Goal: Information Seeking & Learning: Learn about a topic

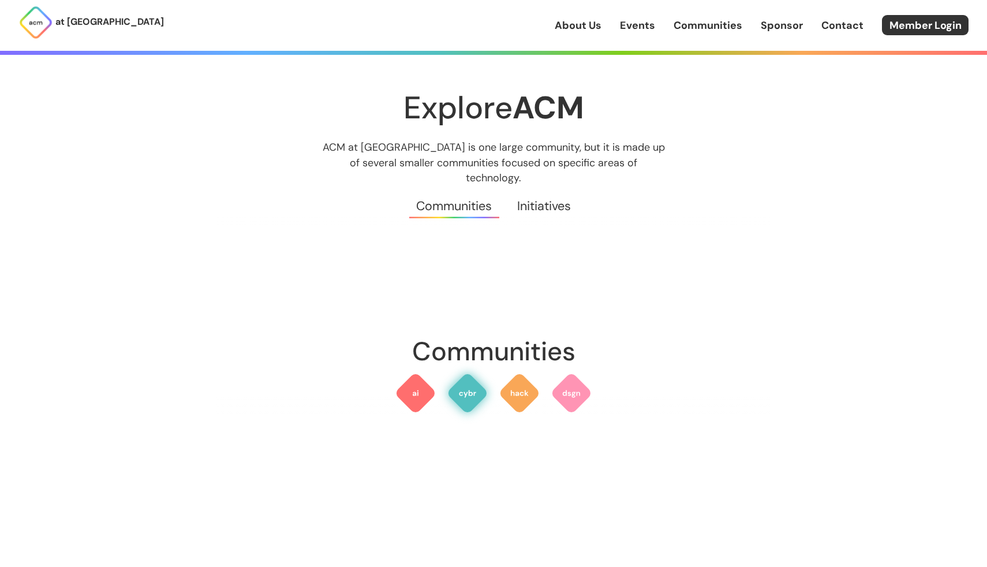
click at [475, 381] on img at bounding box center [468, 393] width 42 height 42
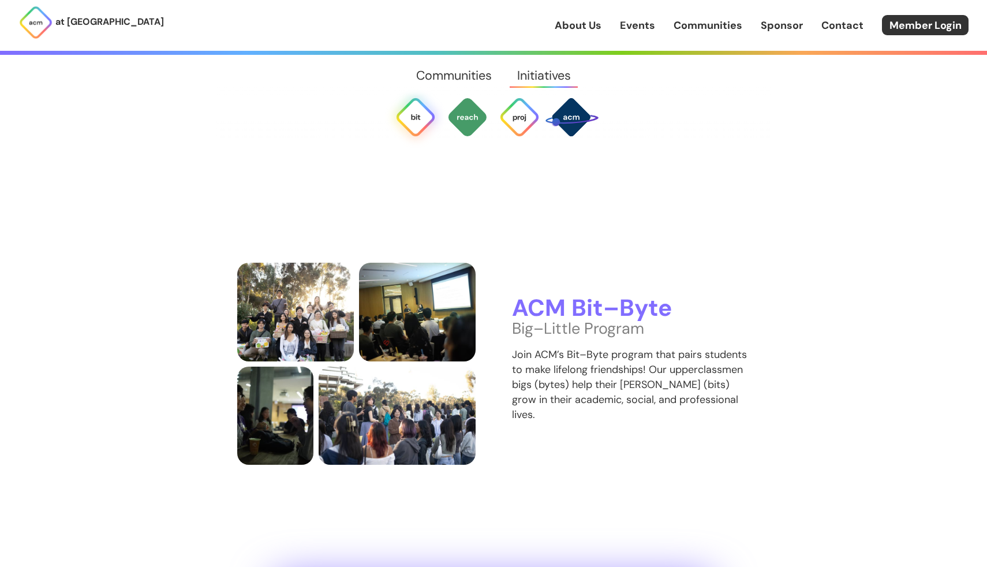
scroll to position [2580, 0]
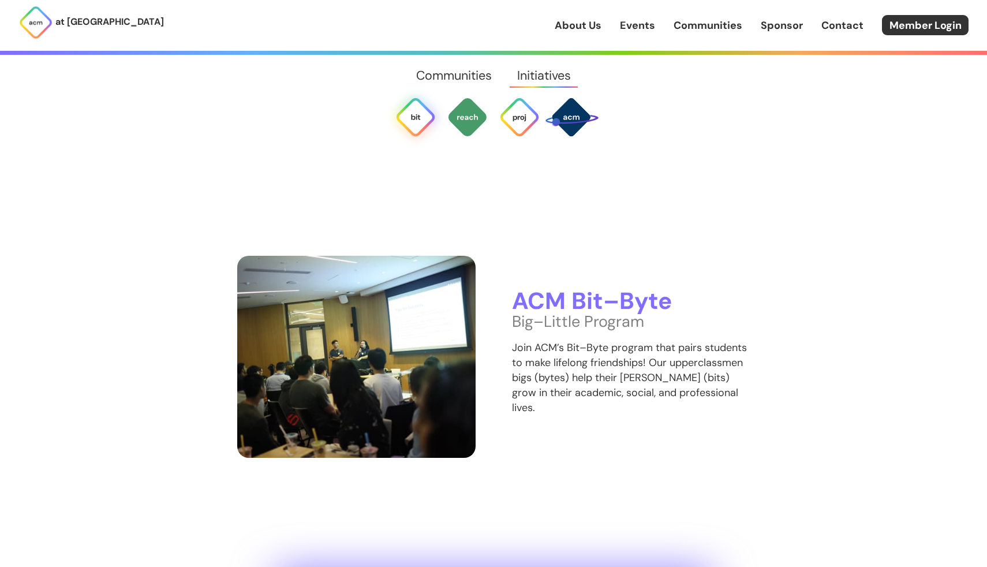
click at [419, 328] on img at bounding box center [356, 357] width 238 height 202
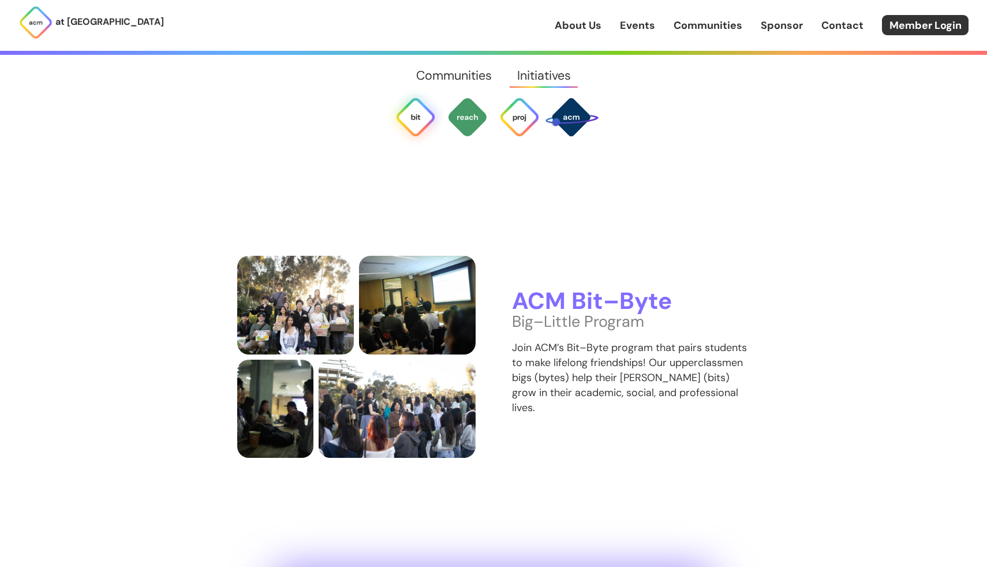
click at [592, 400] on div "ACM Bit–Byte Big–Little Program Join ACM’s Bit–Byte program that pairs students…" at bounding box center [631, 357] width 238 height 137
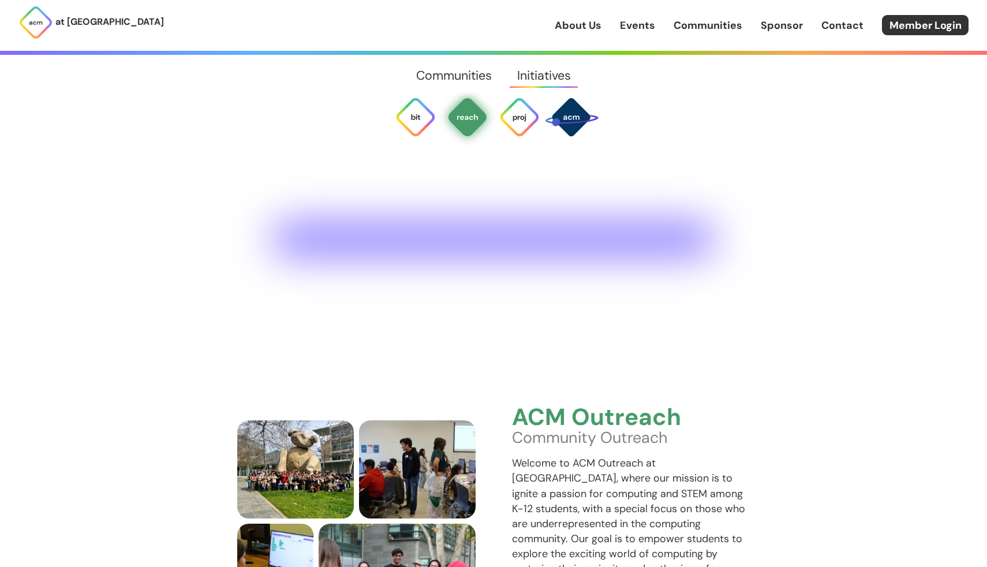
scroll to position [3092, 0]
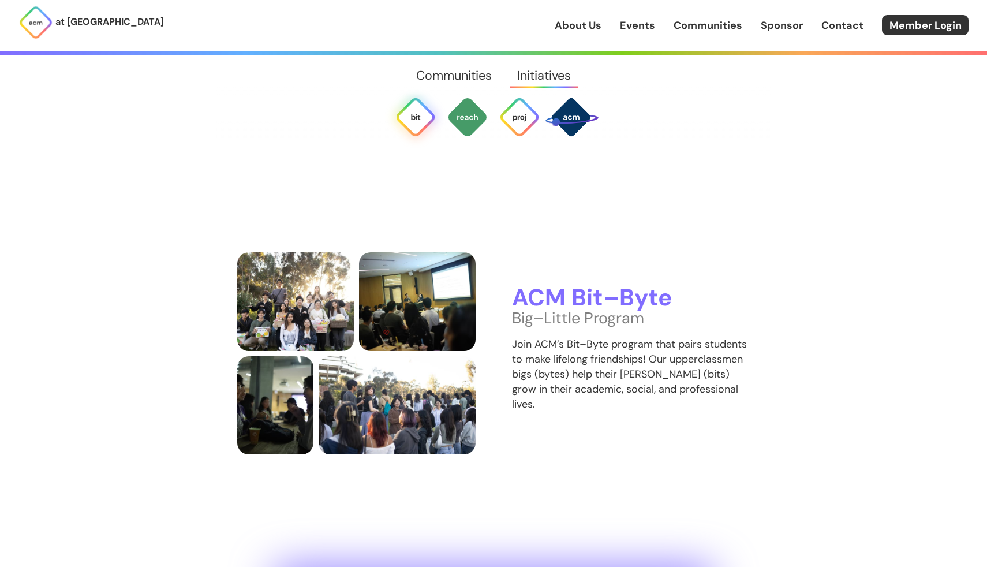
click at [417, 109] on img at bounding box center [416, 117] width 42 height 42
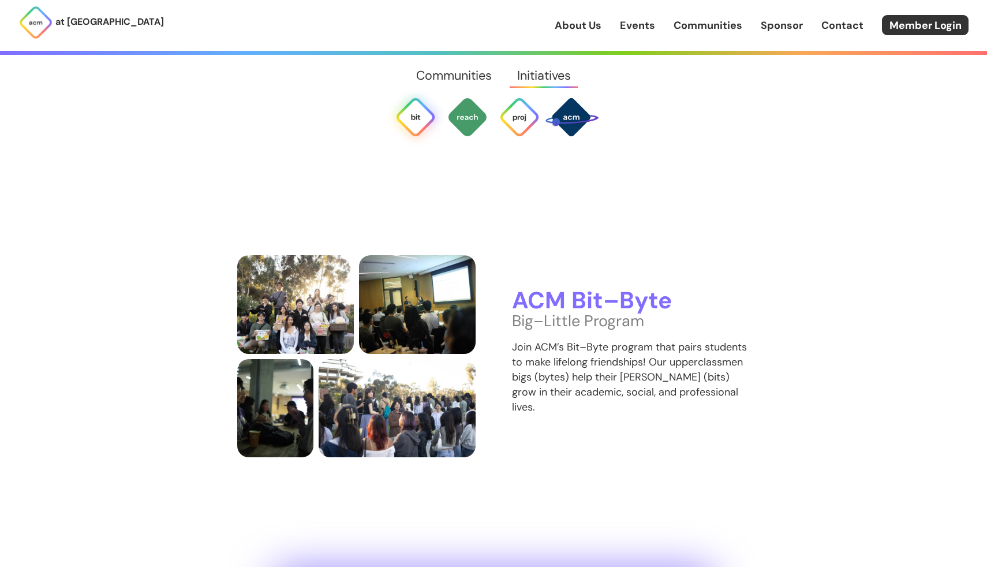
scroll to position [2579, 0]
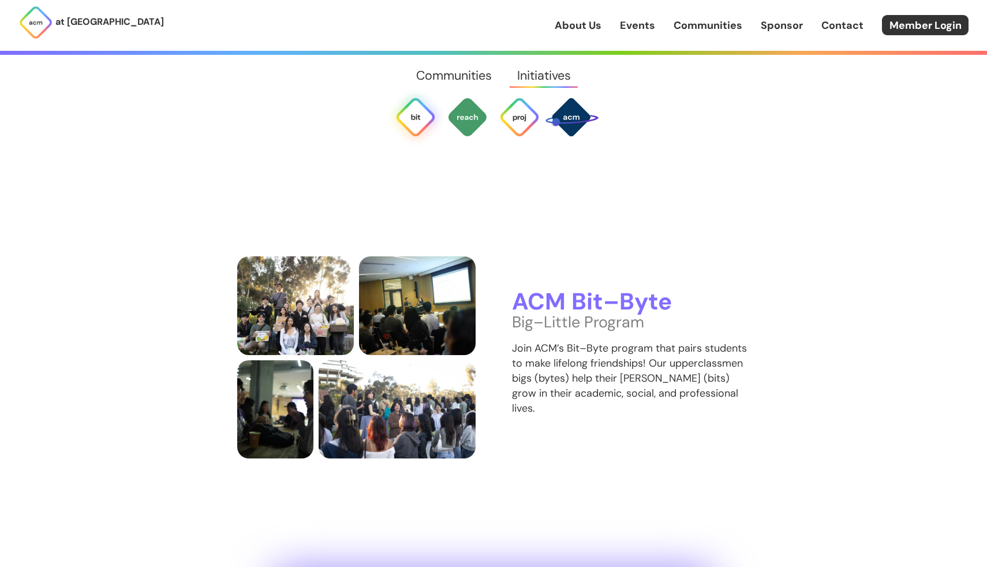
click at [417, 109] on img at bounding box center [416, 117] width 42 height 42
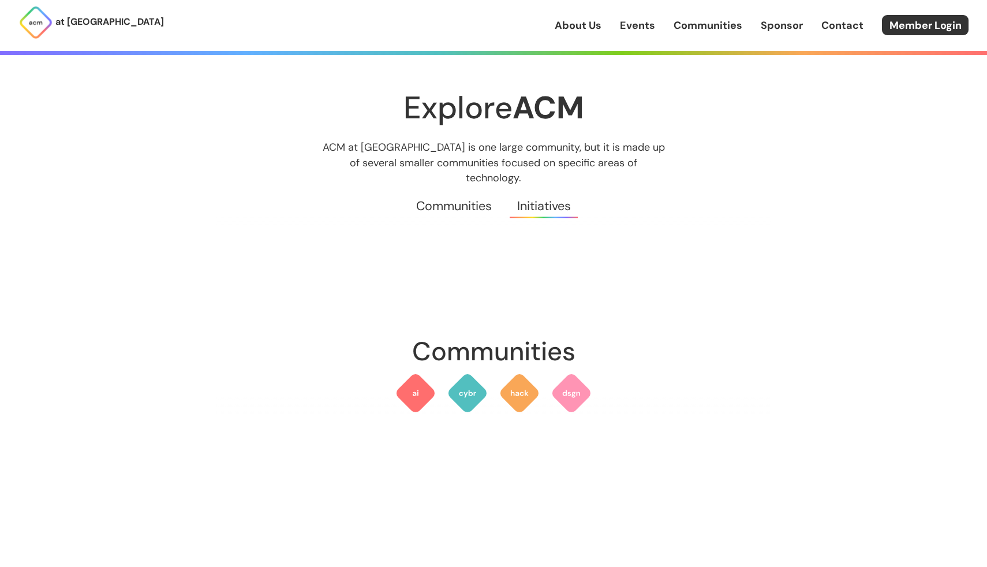
scroll to position [2579, 0]
